Goal: Information Seeking & Learning: Learn about a topic

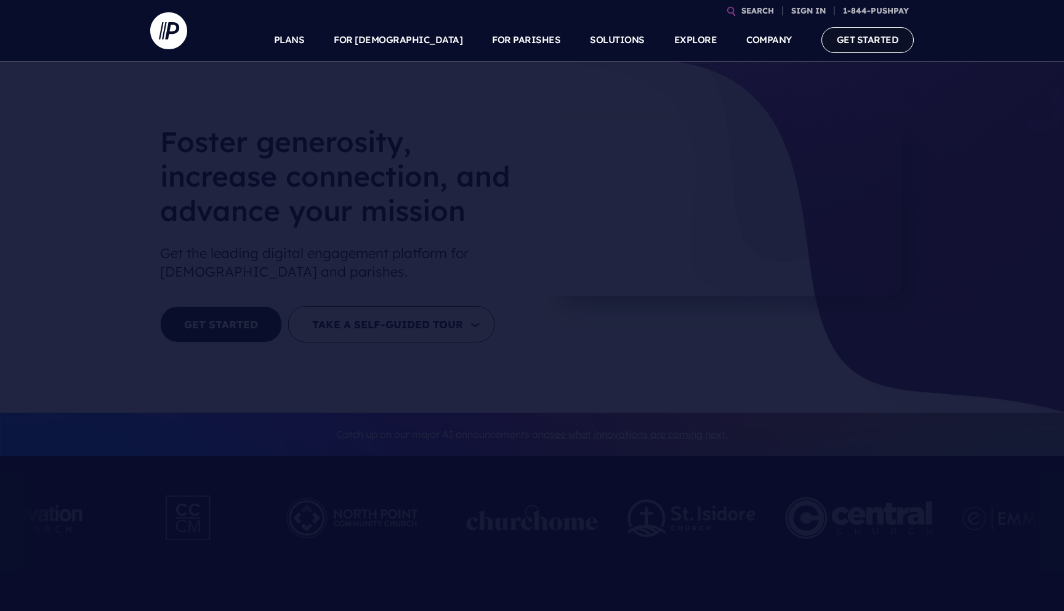
scroll to position [686, 0]
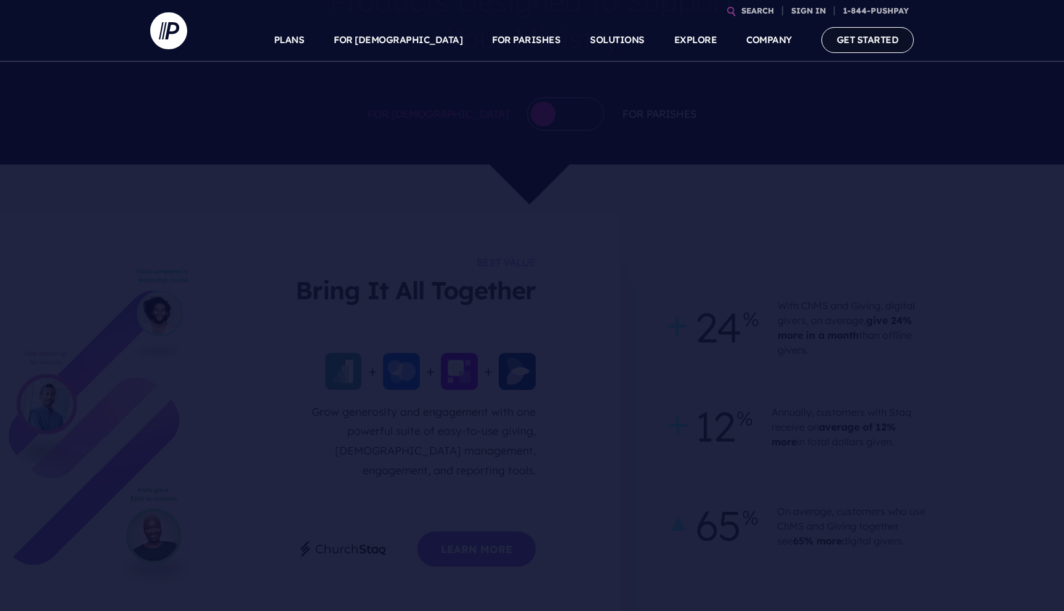
select select "*"
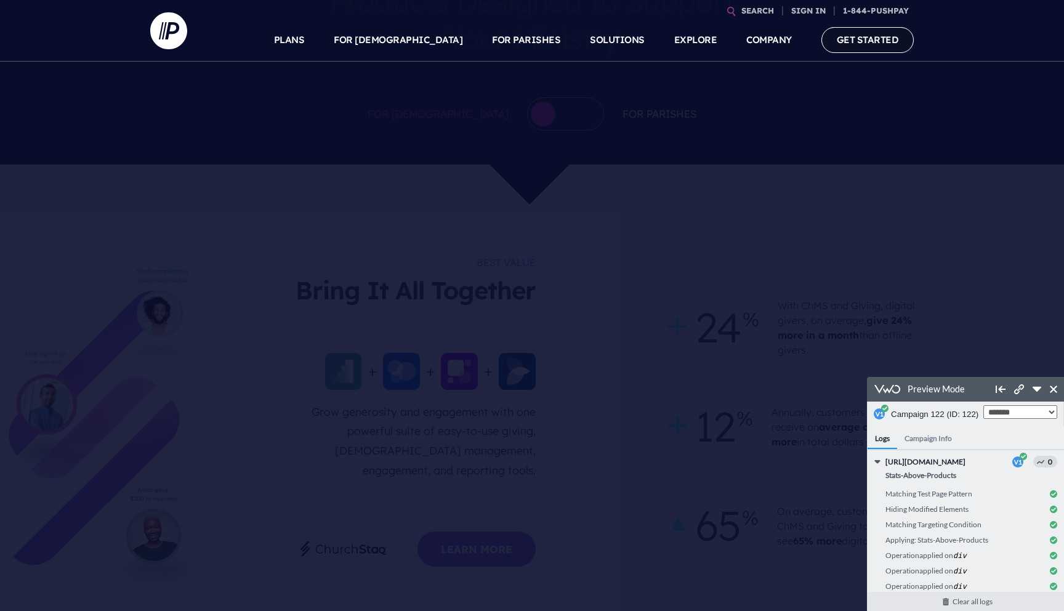
scroll to position [0, 0]
click at [869, 44] on link "GET STARTED" at bounding box center [868, 39] width 93 height 25
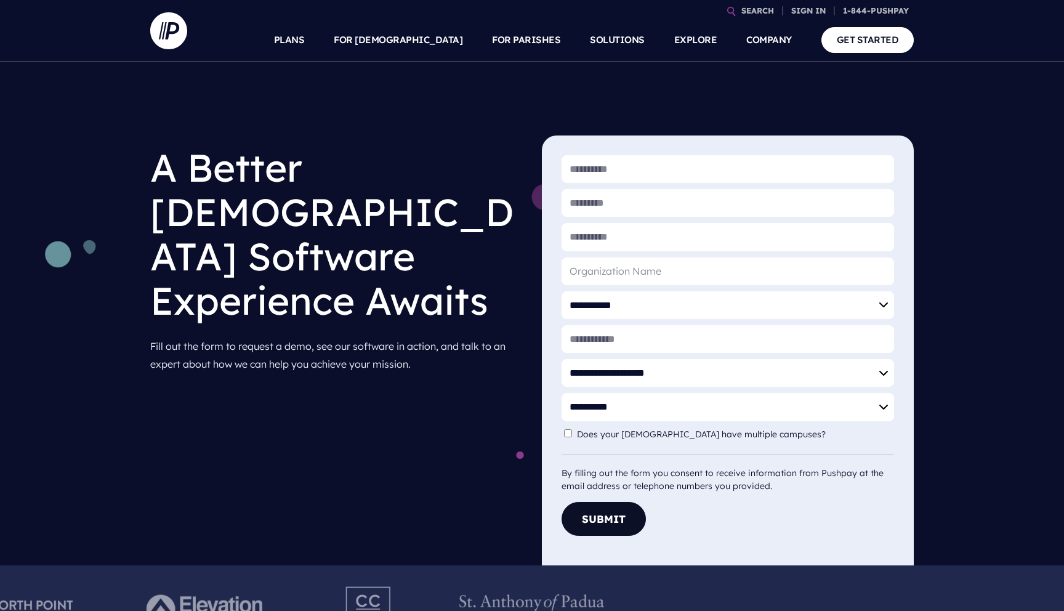
select select "*"
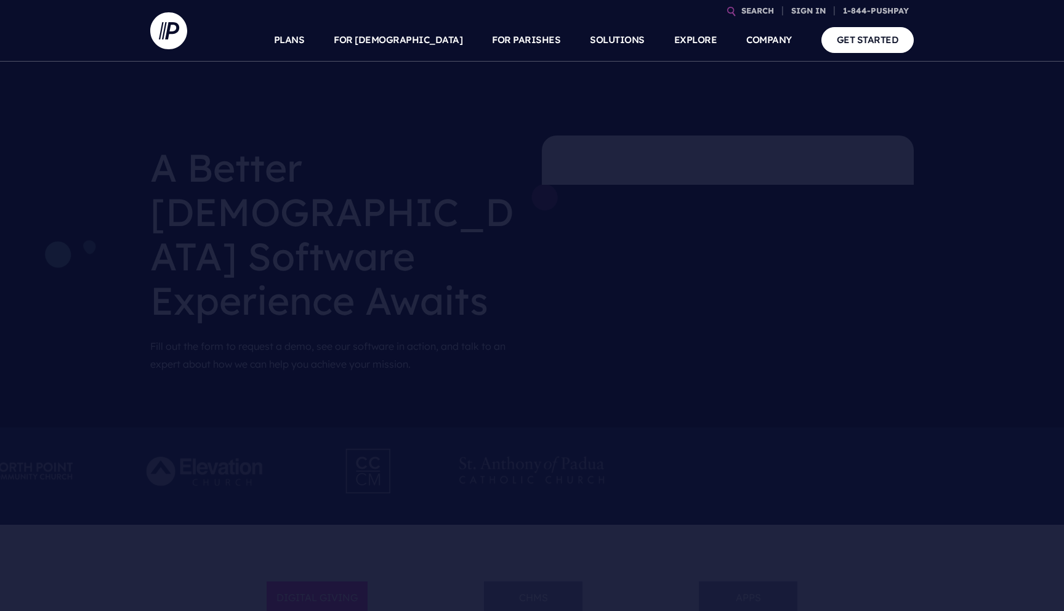
select select "*"
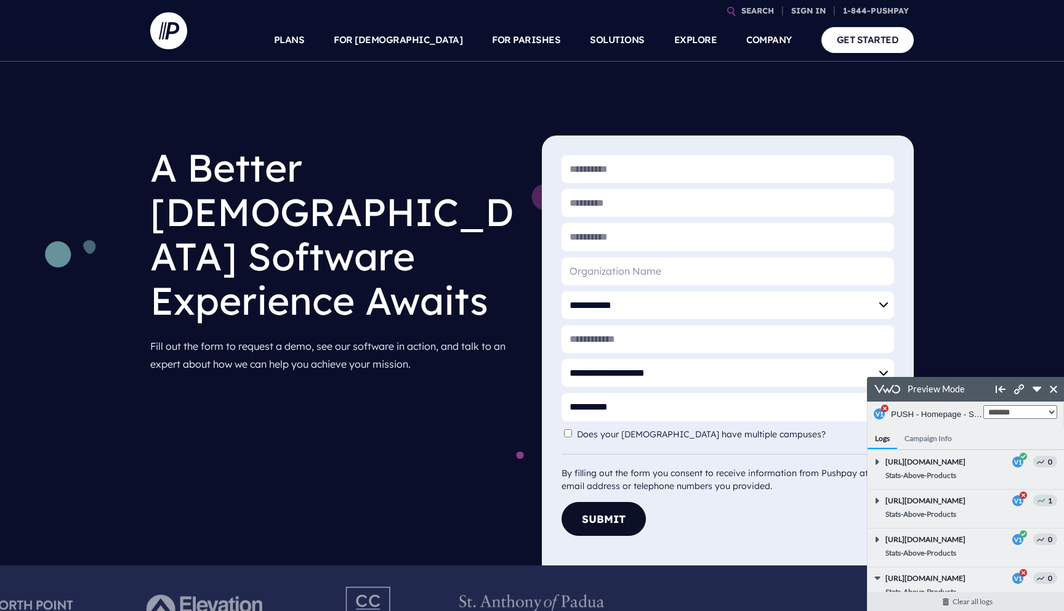
scroll to position [27, 0]
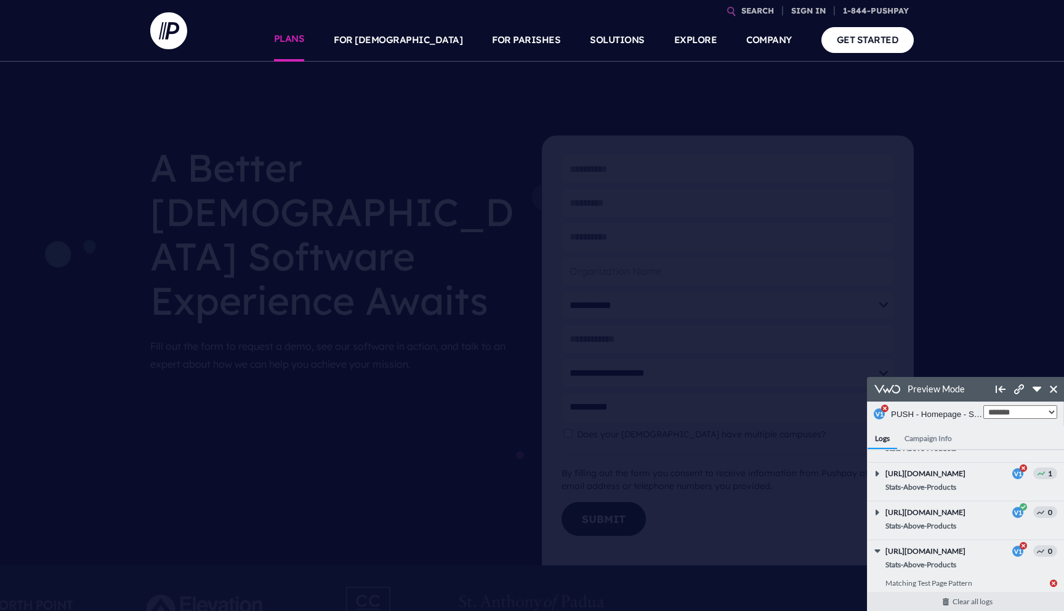
click at [305, 36] on link "PLANS" at bounding box center [289, 39] width 31 height 43
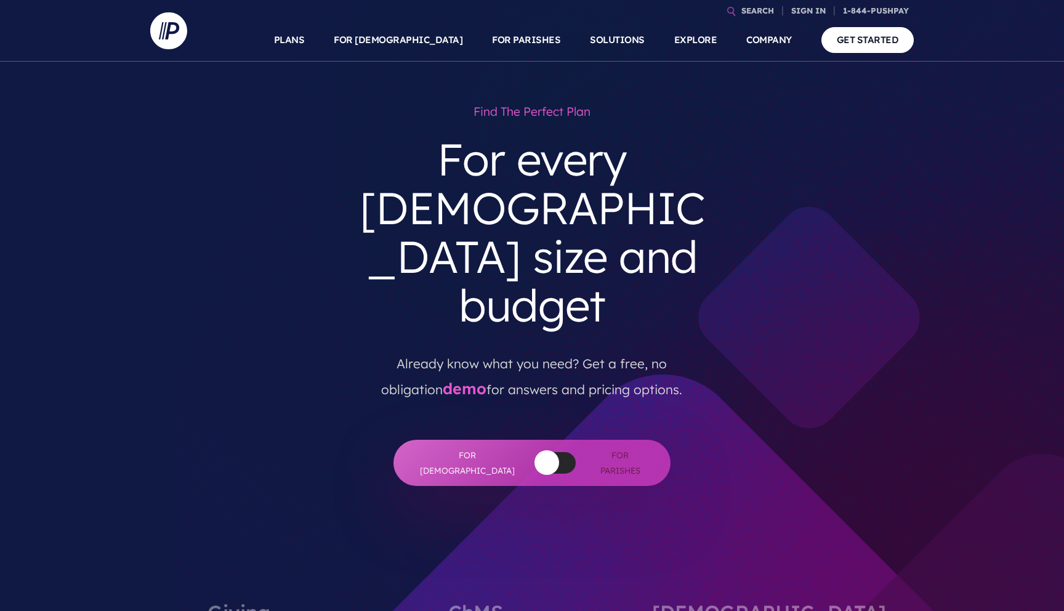
select select "*"
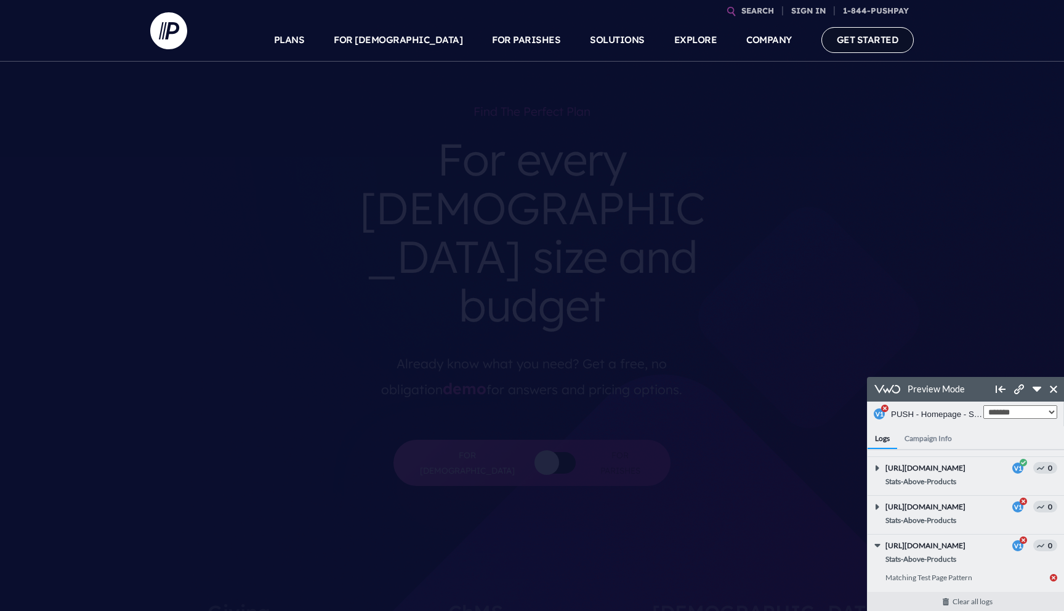
click at [865, 45] on link "GET STARTED" at bounding box center [868, 39] width 93 height 25
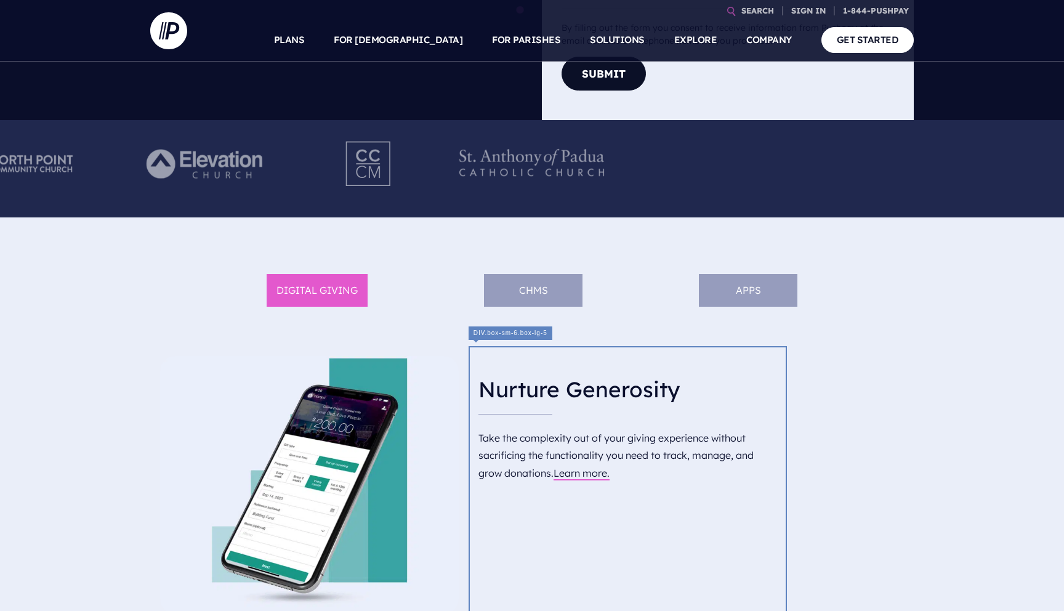
scroll to position [486, 0]
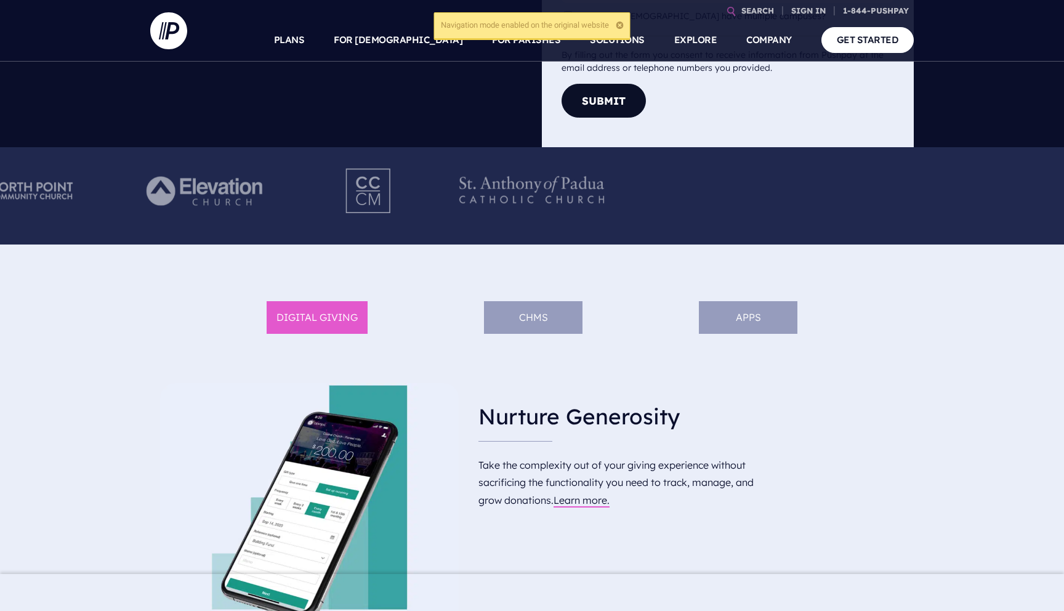
click at [532, 329] on li "ChMS" at bounding box center [533, 317] width 99 height 33
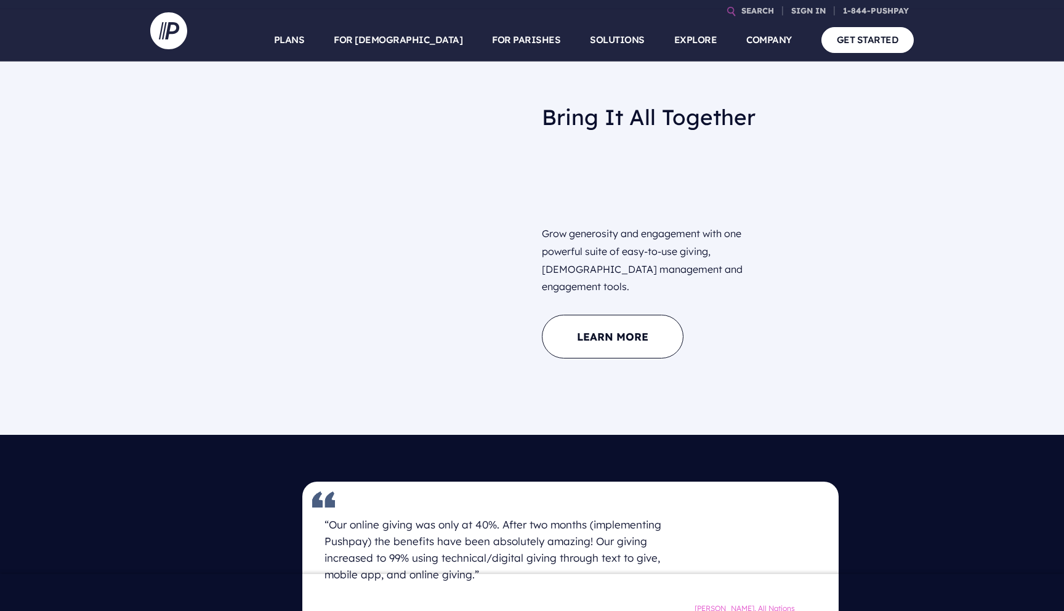
scroll to position [1020, 0]
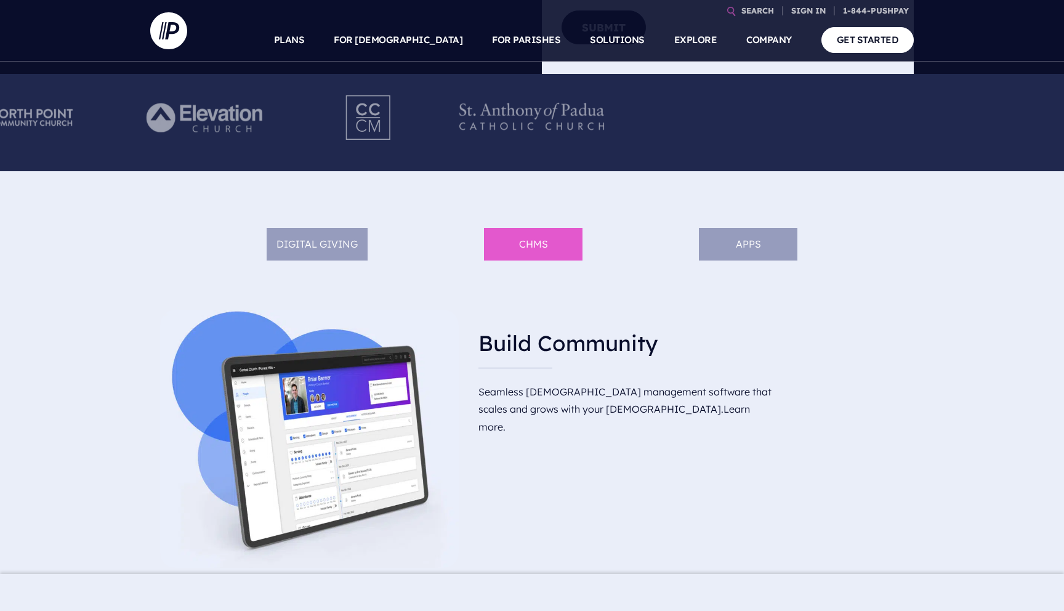
click at [347, 234] on li "DIGITAL GIVING" at bounding box center [317, 244] width 101 height 33
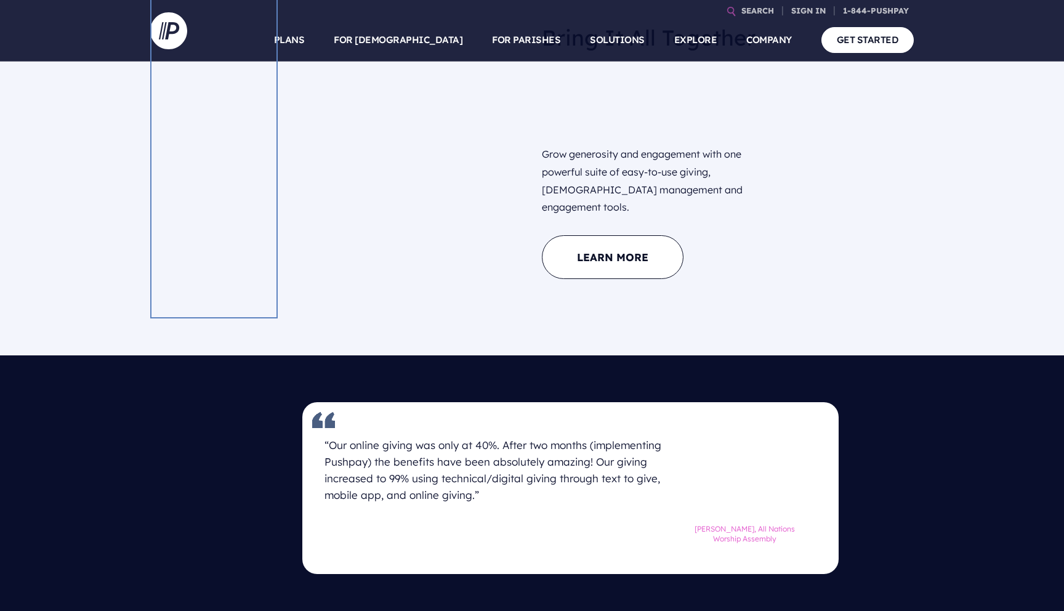
scroll to position [1243, 0]
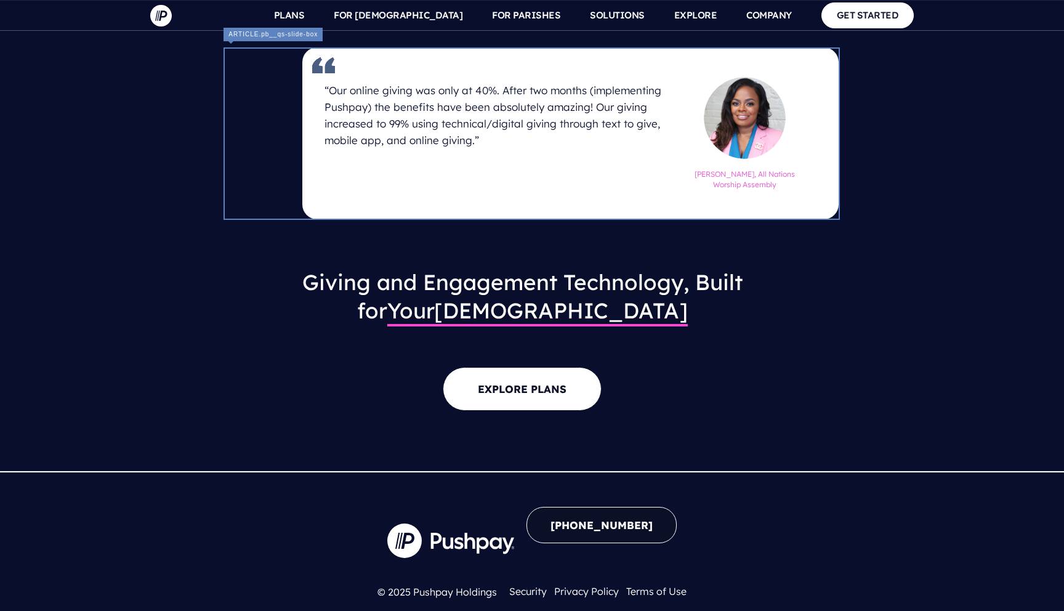
scroll to position [1136, 0]
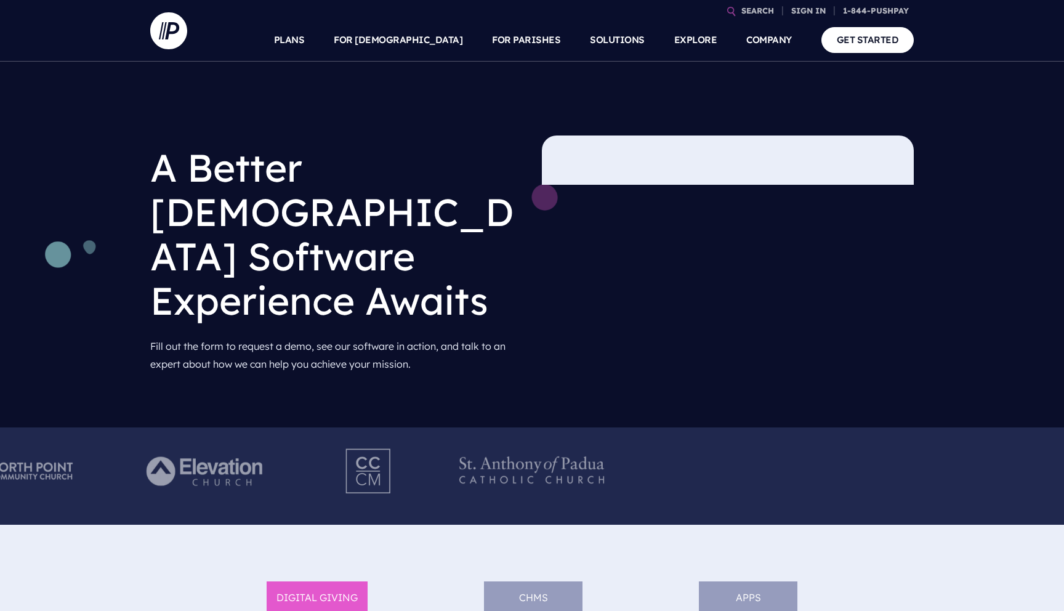
select select "*"
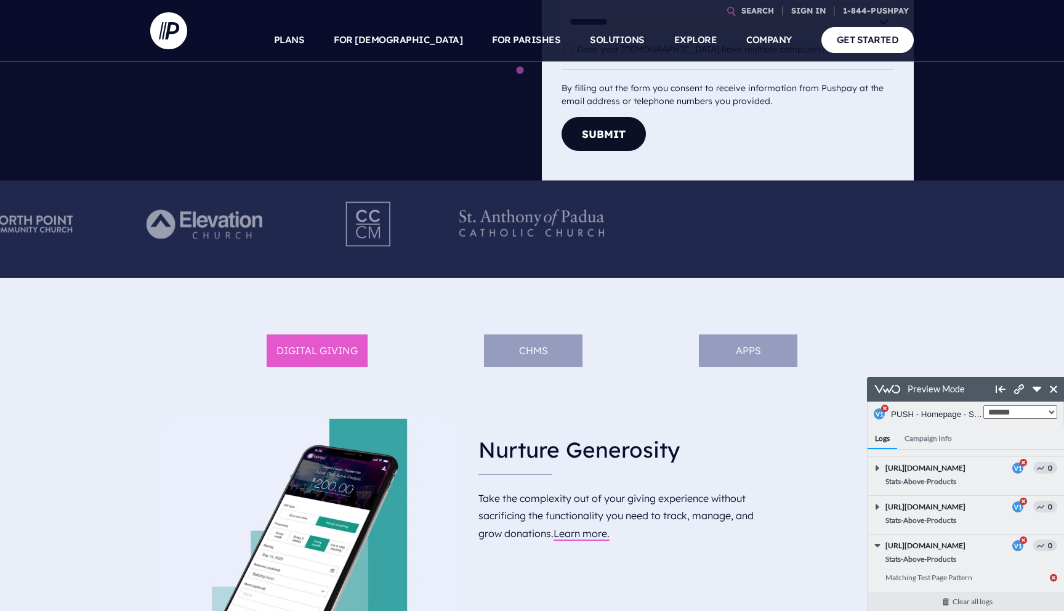
scroll to position [351, 0]
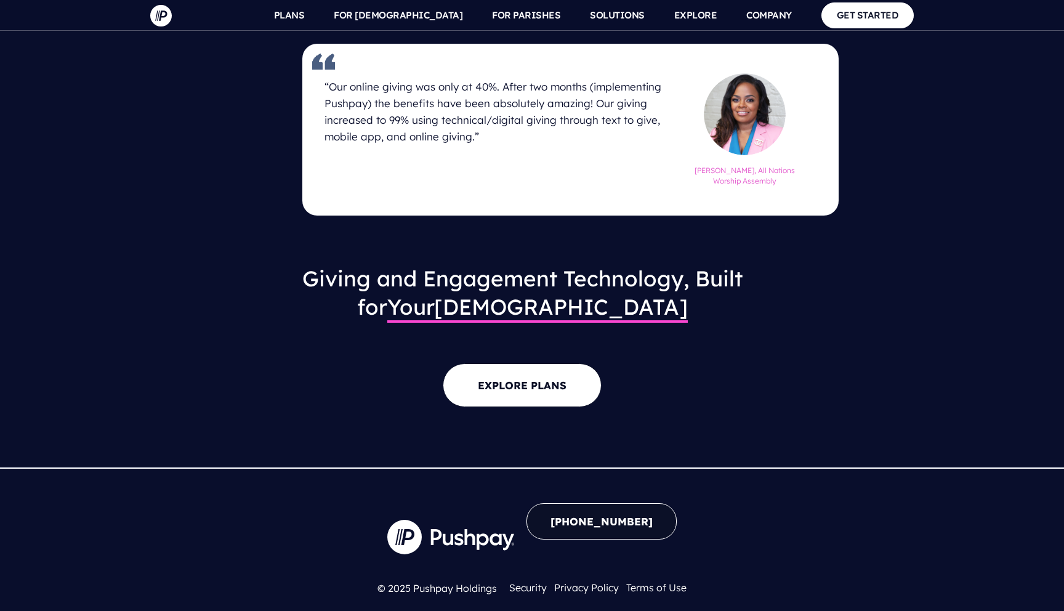
scroll to position [1136, 0]
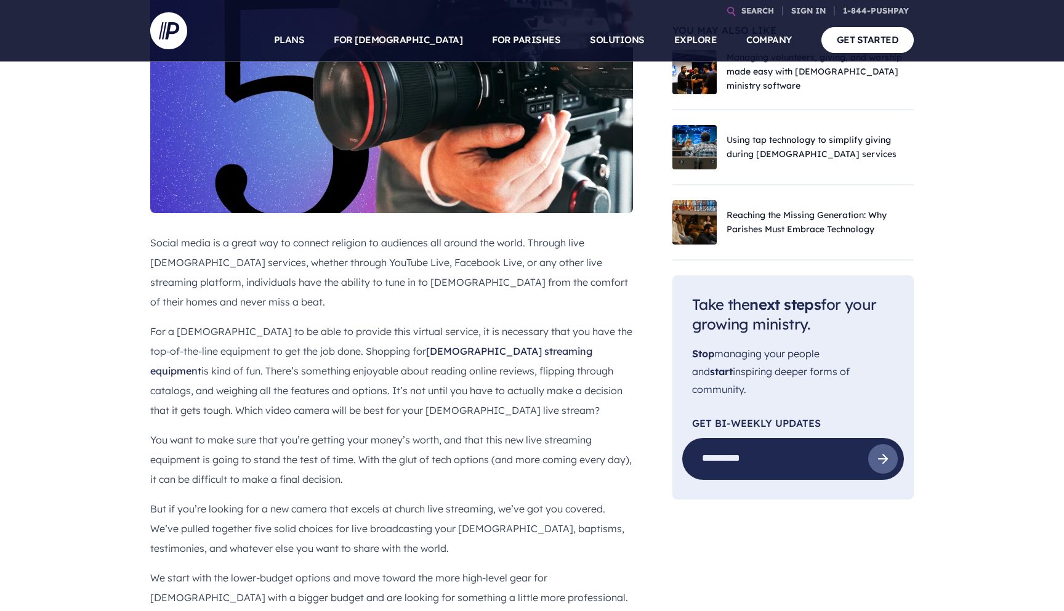
scroll to position [459, 0]
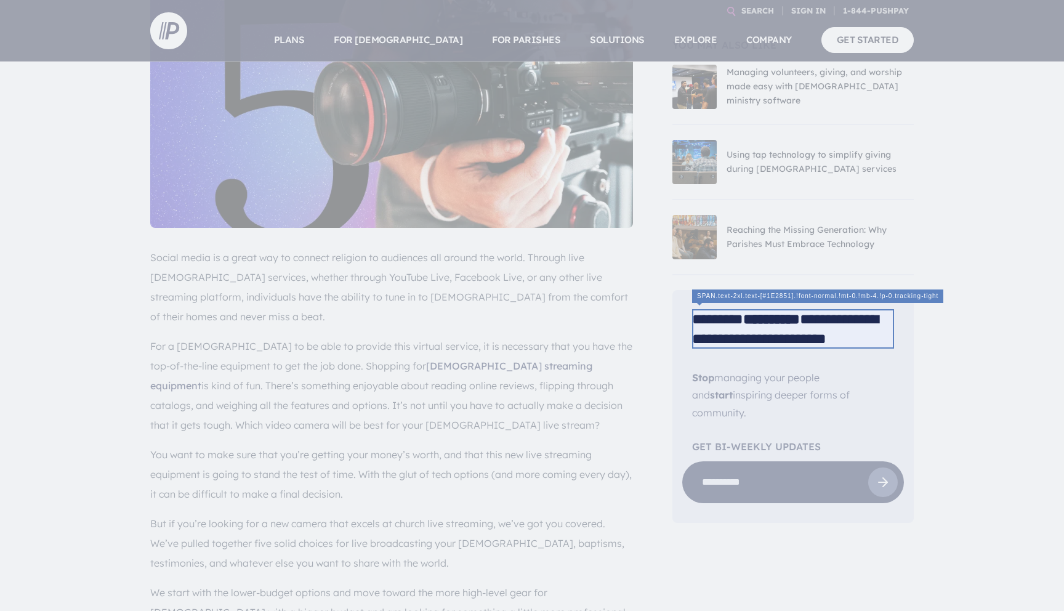
click at [731, 330] on span "**********" at bounding box center [793, 329] width 202 height 39
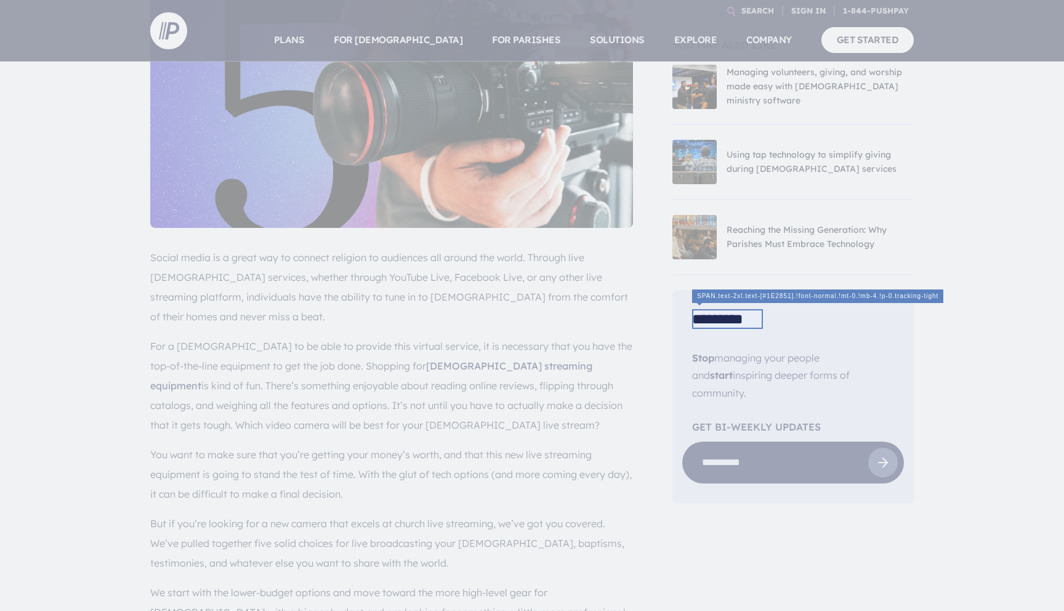
click at [756, 320] on span "*********" at bounding box center [727, 320] width 71 height 20
click at [758, 320] on span "******** *" at bounding box center [727, 320] width 70 height 20
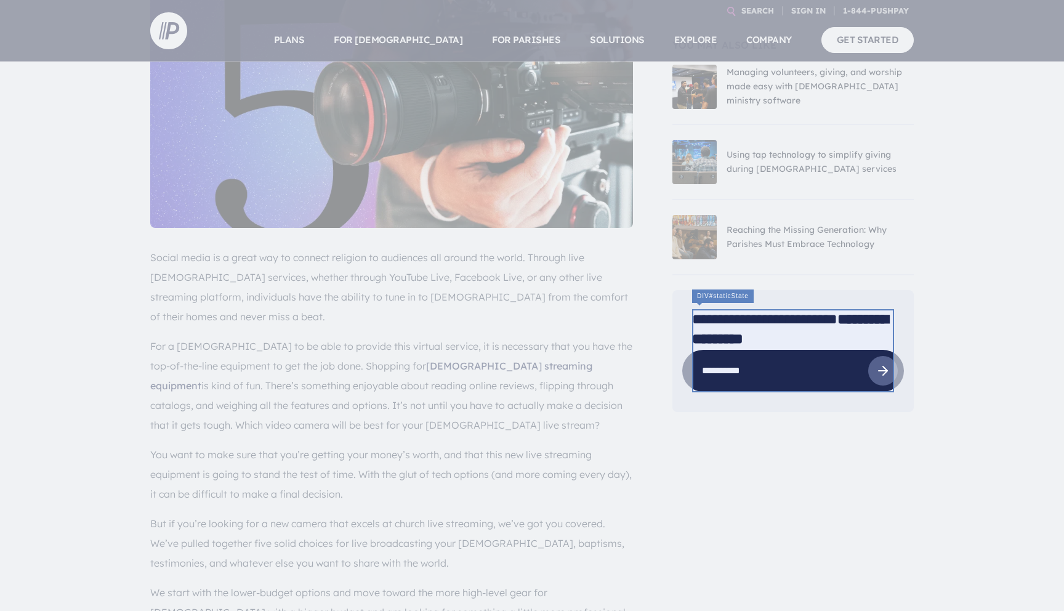
click at [832, 340] on strong "**********" at bounding box center [790, 329] width 196 height 35
click at [876, 313] on div "**********" at bounding box center [793, 351] width 202 height 83
click at [822, 378] on input "email" at bounding box center [776, 371] width 186 height 38
click at [835, 338] on div "**********" at bounding box center [793, 351] width 202 height 83
click at [854, 338] on li "**********" at bounding box center [793, 330] width 202 height 41
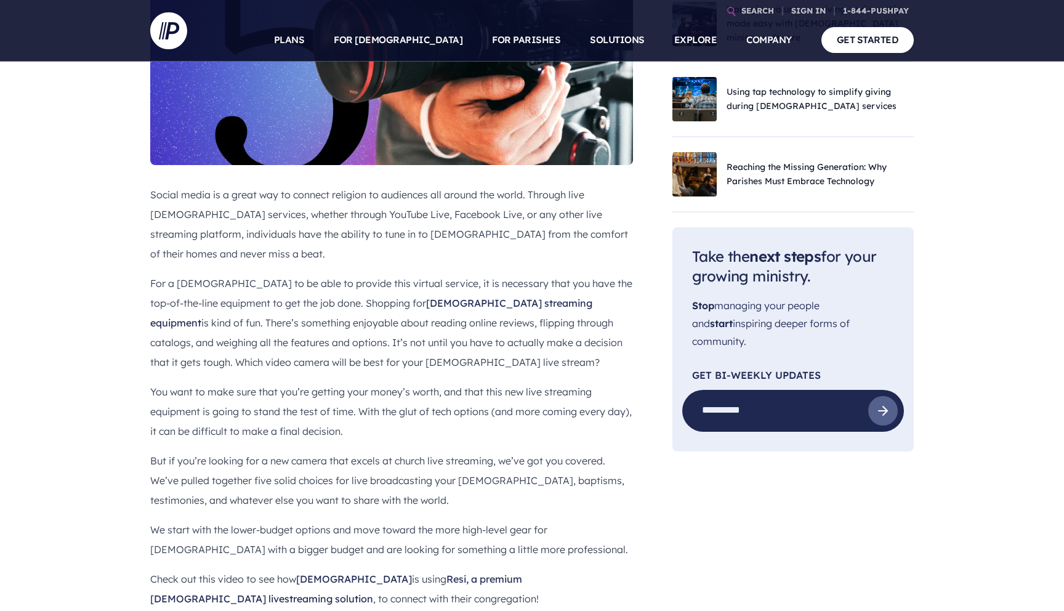
scroll to position [532, 0]
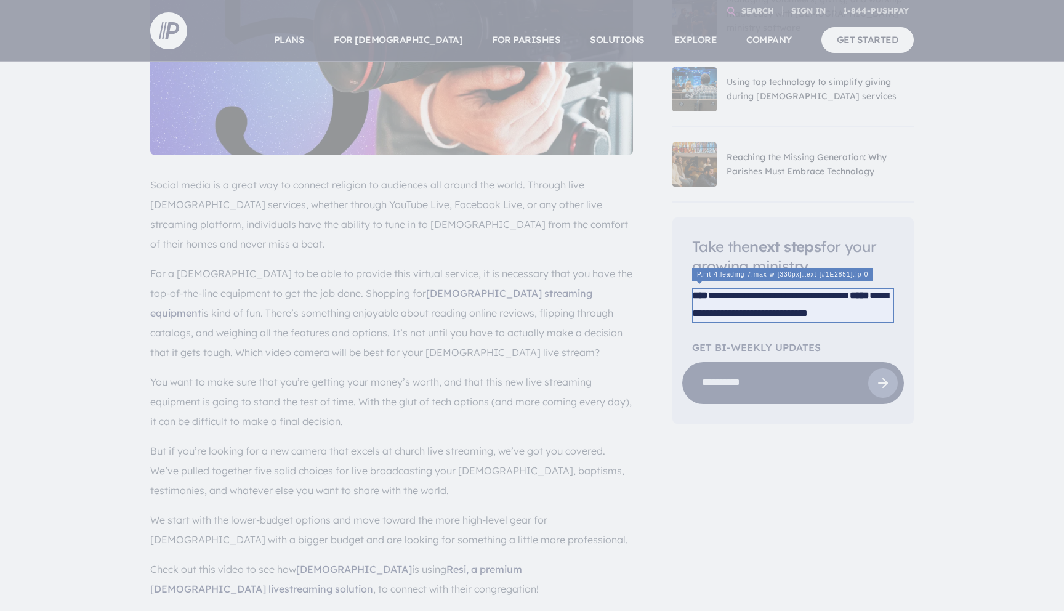
click at [842, 298] on p "**********" at bounding box center [793, 305] width 202 height 36
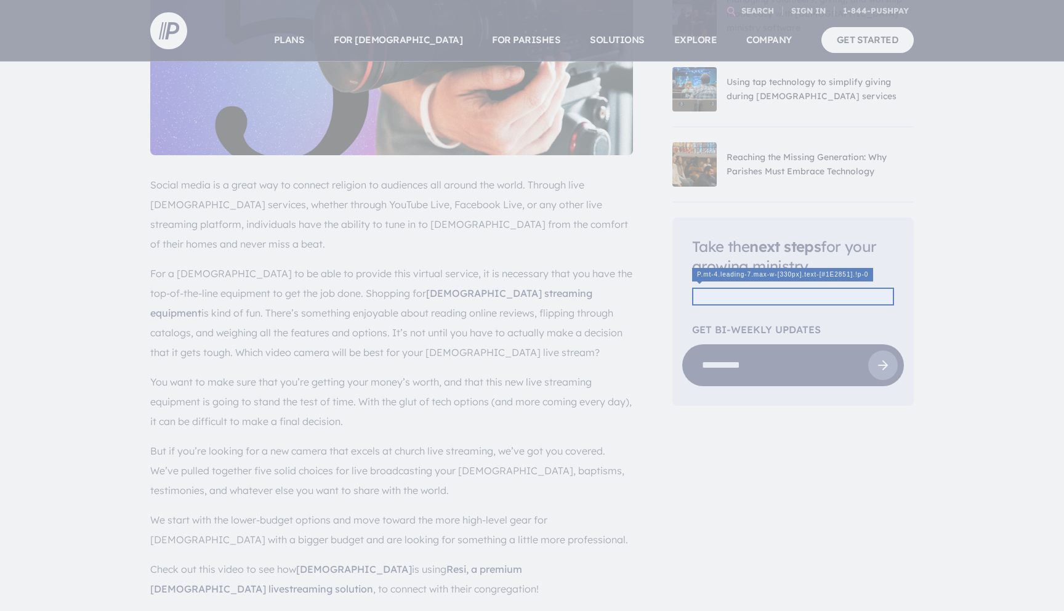
click at [824, 298] on p at bounding box center [793, 296] width 202 height 18
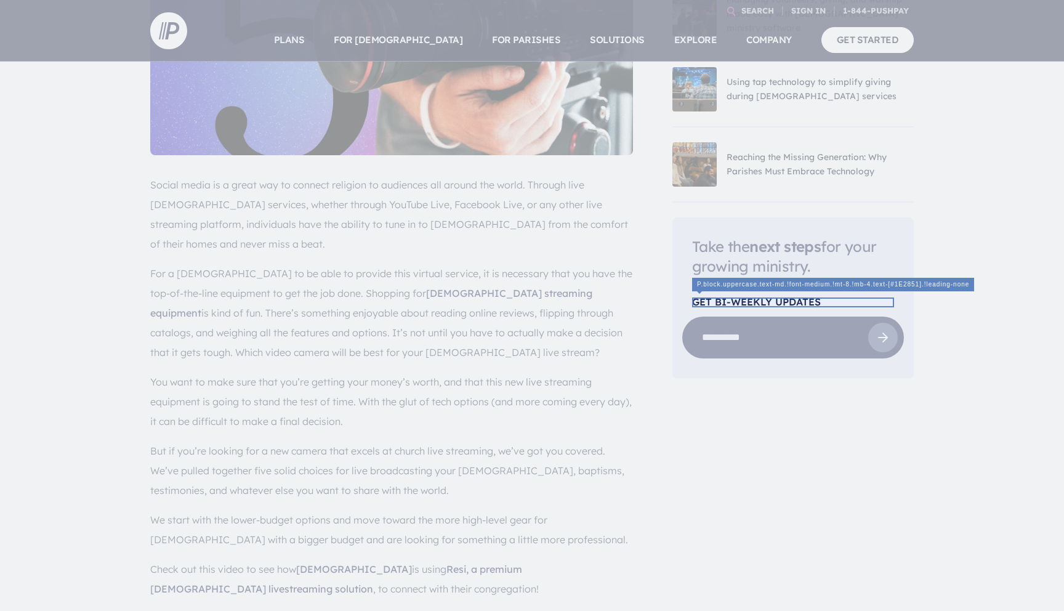
click at [704, 302] on div at bounding box center [793, 303] width 202 height 10
click at [715, 301] on div at bounding box center [793, 303] width 202 height 10
click at [715, 302] on div at bounding box center [793, 303] width 202 height 10
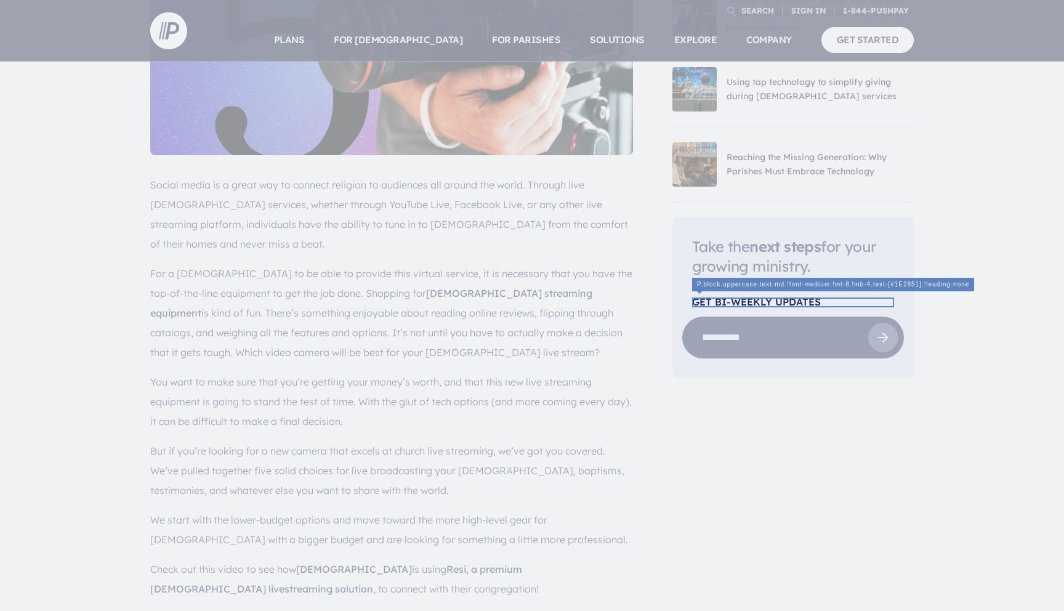
click at [715, 302] on div at bounding box center [793, 303] width 202 height 10
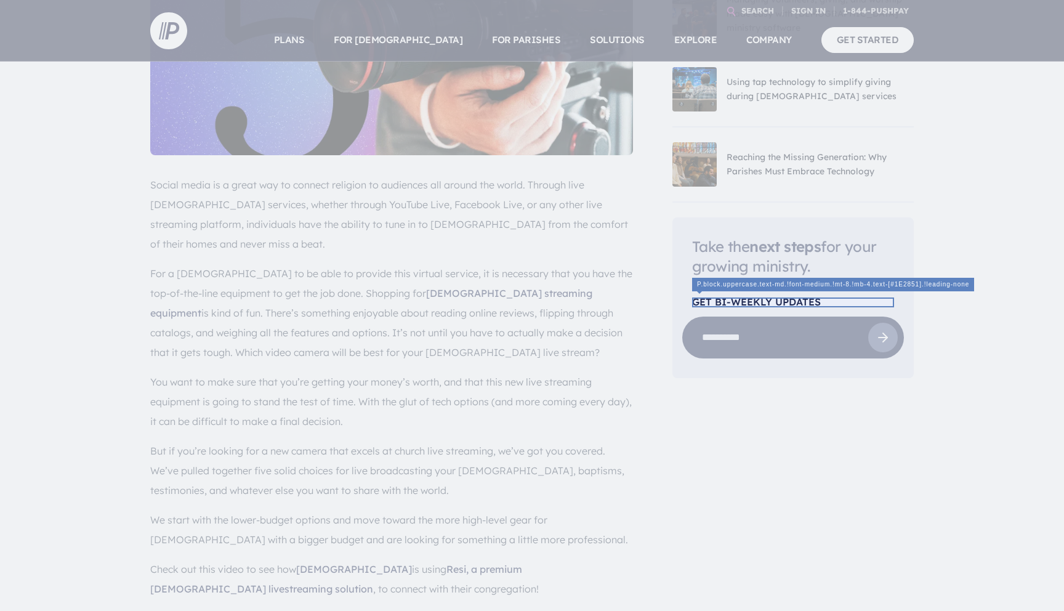
click at [755, 304] on div at bounding box center [793, 303] width 202 height 10
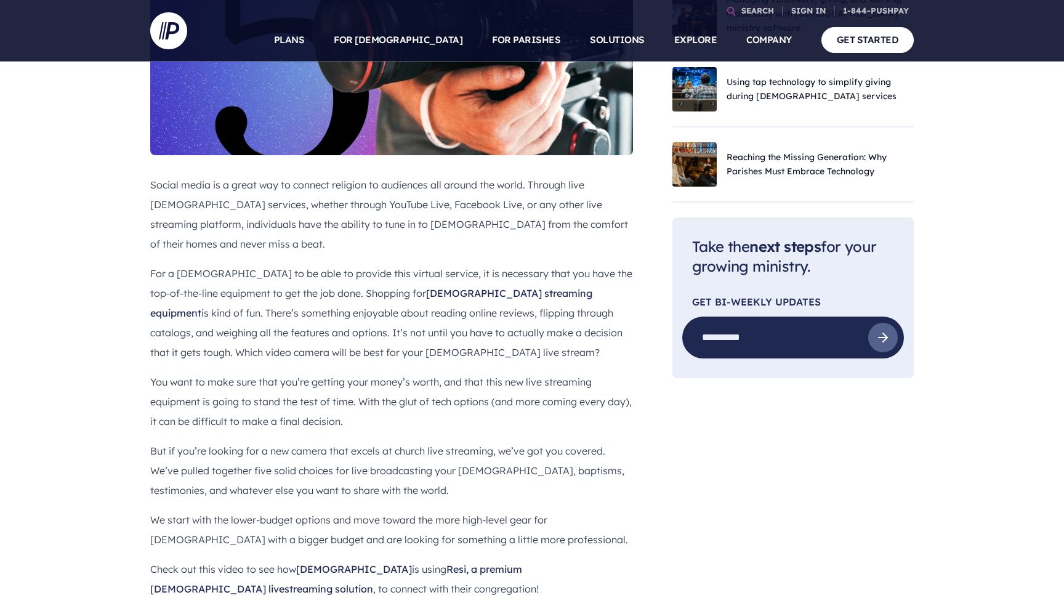
click at [732, 301] on p "Get Bi-Weekly Updates" at bounding box center [793, 302] width 202 height 10
click at [816, 299] on p "Get Bi-Weekly Updates" at bounding box center [793, 302] width 202 height 10
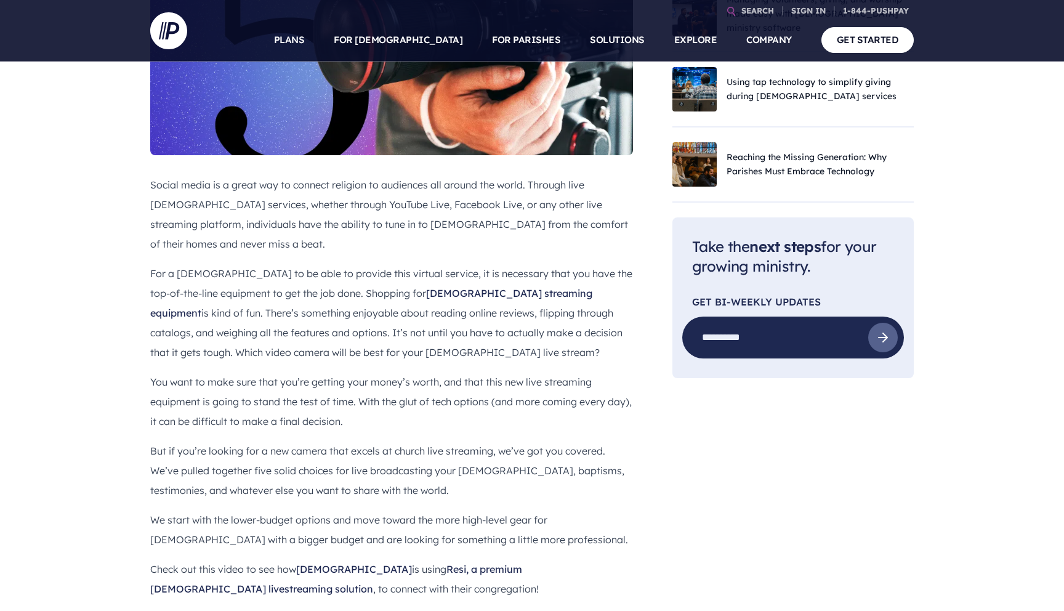
click at [574, 290] on div "Social media is a great way to connect religion to audiences all around the wor…" at bounding box center [391, 387] width 483 height 424
click at [750, 314] on div "Take the next steps for your growing ministry. Get Bi-Weekly Updates Please ent…" at bounding box center [793, 298] width 202 height 122
click at [750, 306] on p "Get Bi-Weekly Updates" at bounding box center [793, 302] width 202 height 10
click at [674, 248] on div "Take the next steps for your growing ministry. Get Bi-Weekly Updates Please ent…" at bounding box center [793, 297] width 241 height 161
click at [673, 246] on div "Take the next steps for your growing ministry. Get Bi-Weekly Updates Please ent…" at bounding box center [793, 297] width 241 height 161
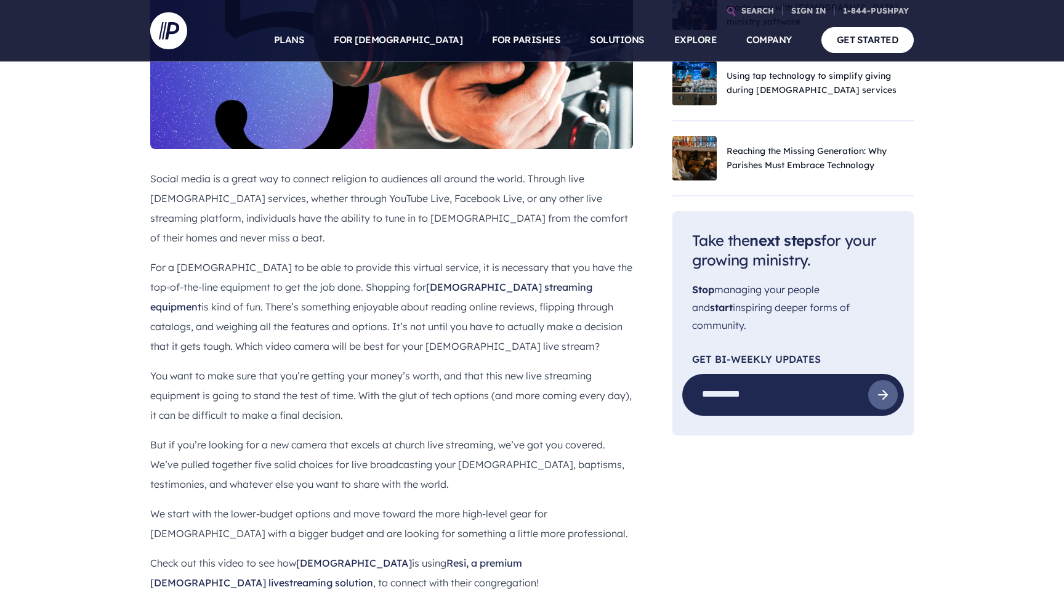
scroll to position [607, 0]
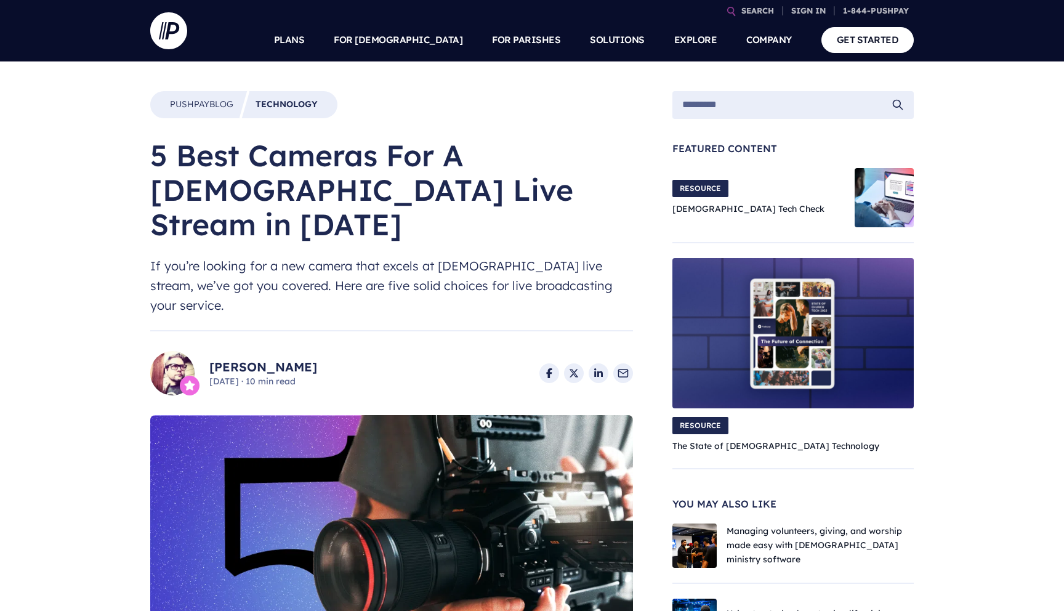
select select "*"
